Goal: Information Seeking & Learning: Learn about a topic

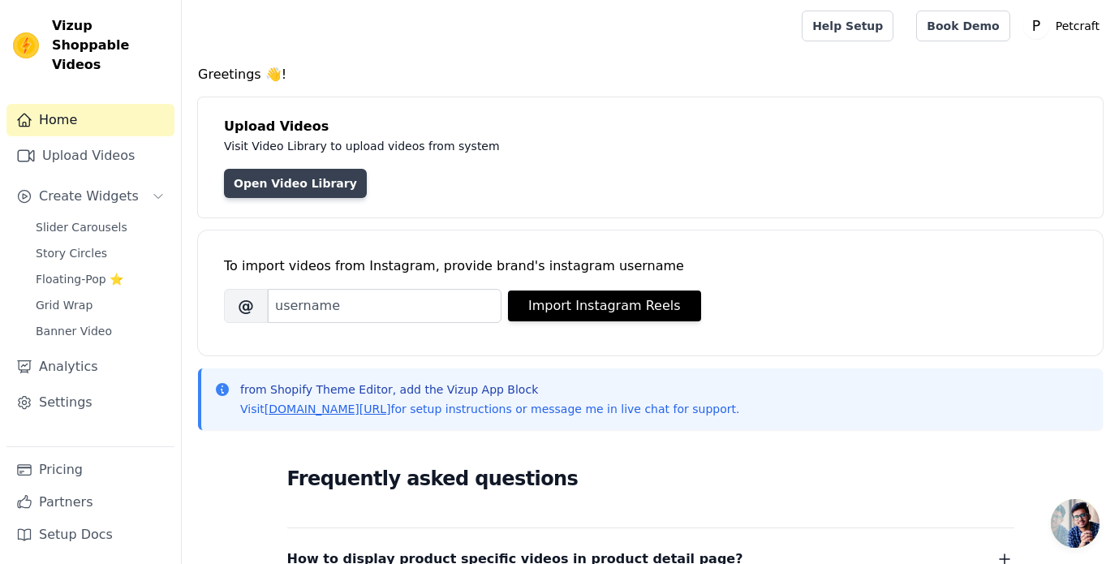
click at [287, 186] on link "Open Video Library" at bounding box center [295, 183] width 143 height 29
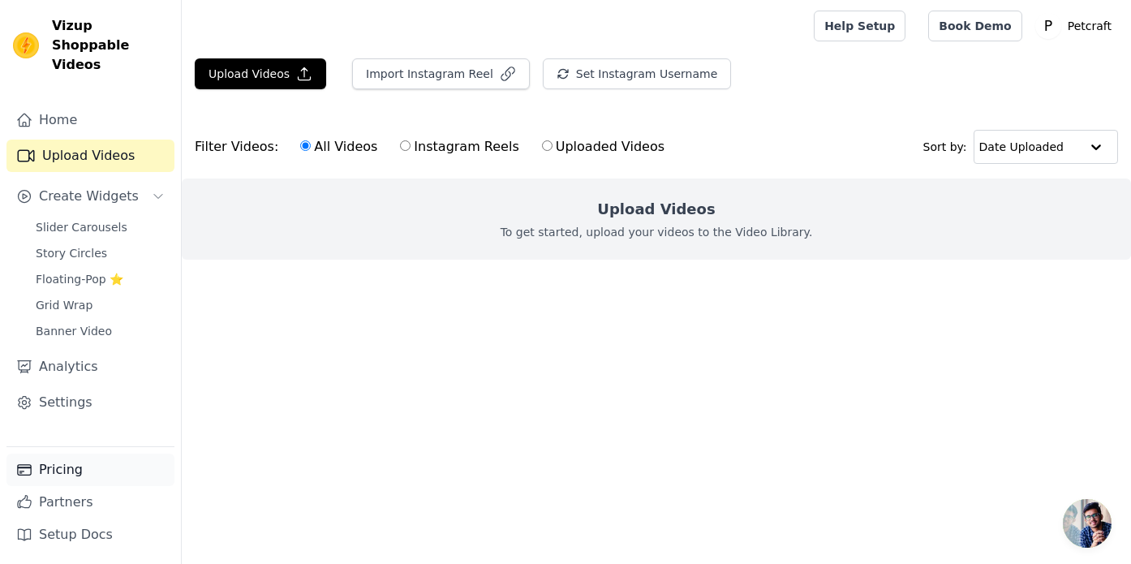
click at [100, 475] on link "Pricing" at bounding box center [90, 470] width 168 height 32
